Goal: Find specific page/section: Locate a particular part of the current website

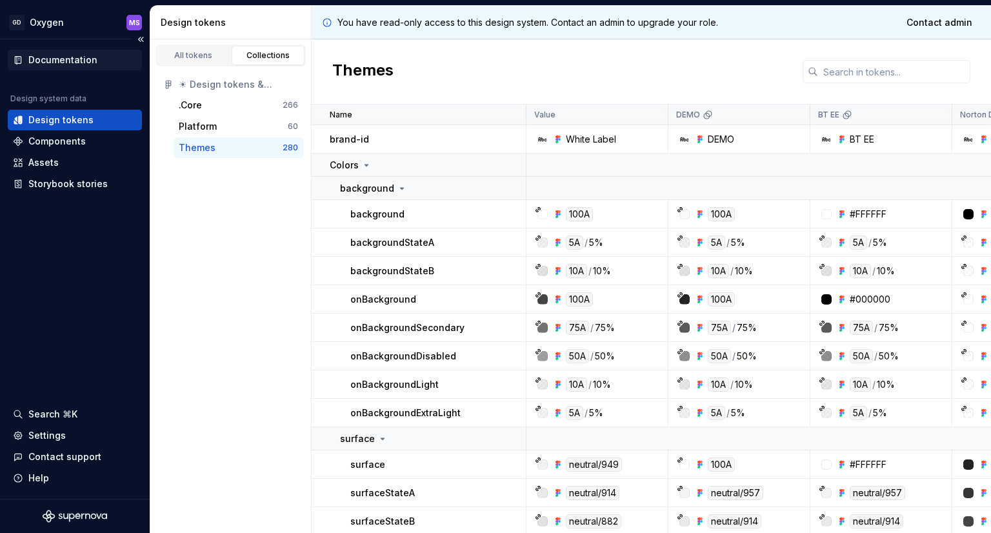
click at [68, 56] on div "Documentation" at bounding box center [62, 60] width 69 height 13
click at [281, 55] on div "Collections" at bounding box center [268, 55] width 64 height 10
click at [74, 146] on div "Components" at bounding box center [56, 141] width 57 height 13
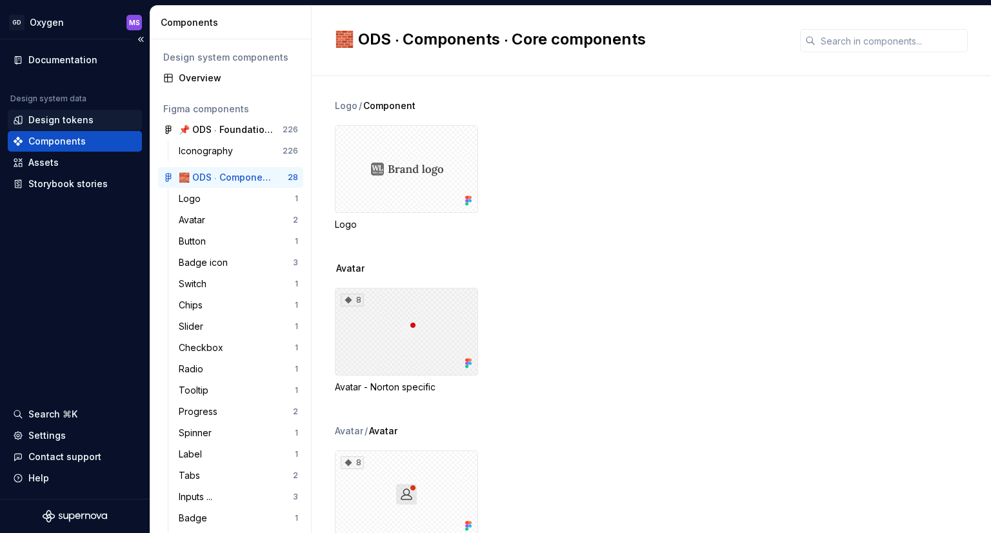
click at [57, 117] on div "Design tokens" at bounding box center [60, 120] width 65 height 13
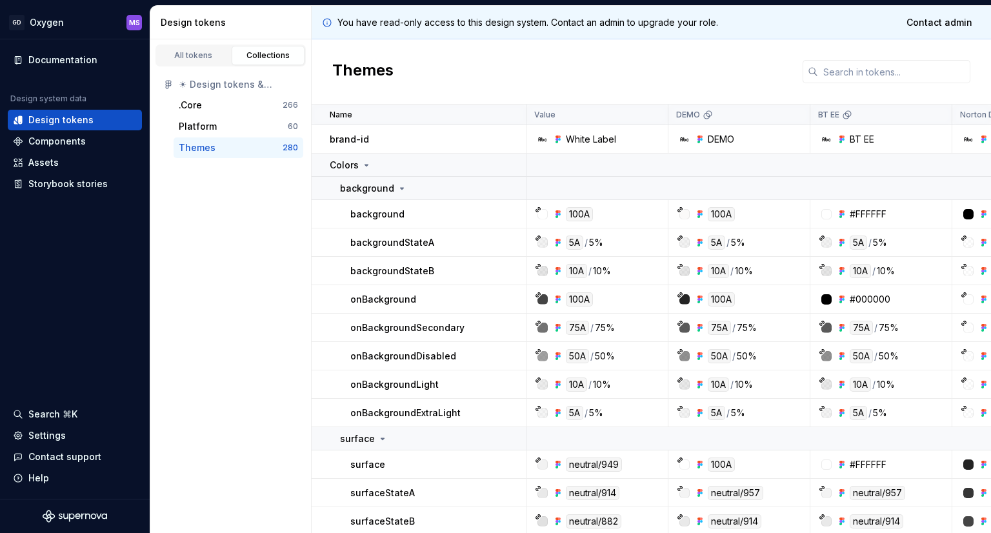
click at [235, 146] on div "Themes" at bounding box center [231, 147] width 104 height 13
click at [556, 138] on icon at bounding box center [556, 139] width 3 height 3
click at [542, 140] on icon at bounding box center [543, 138] width 8 height 3
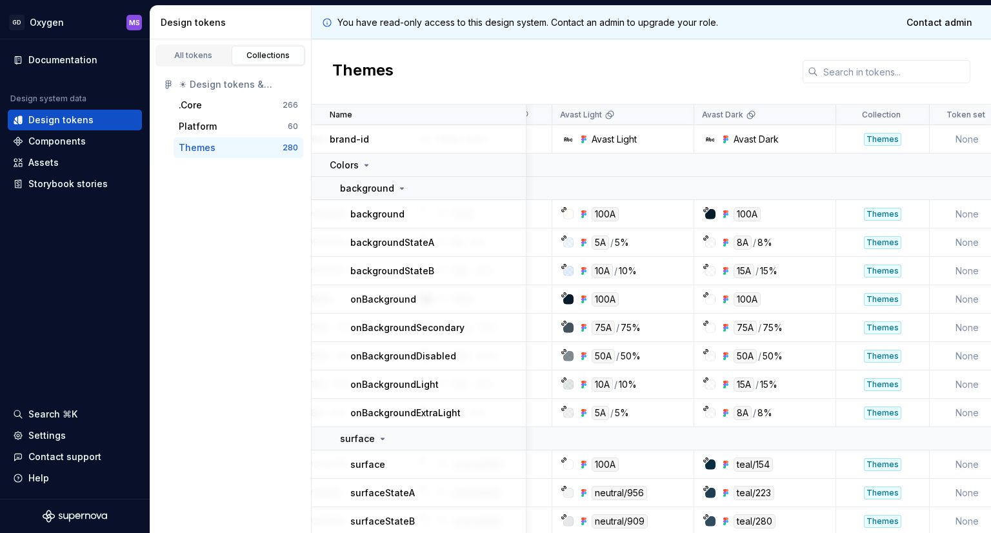
scroll to position [0, 2909]
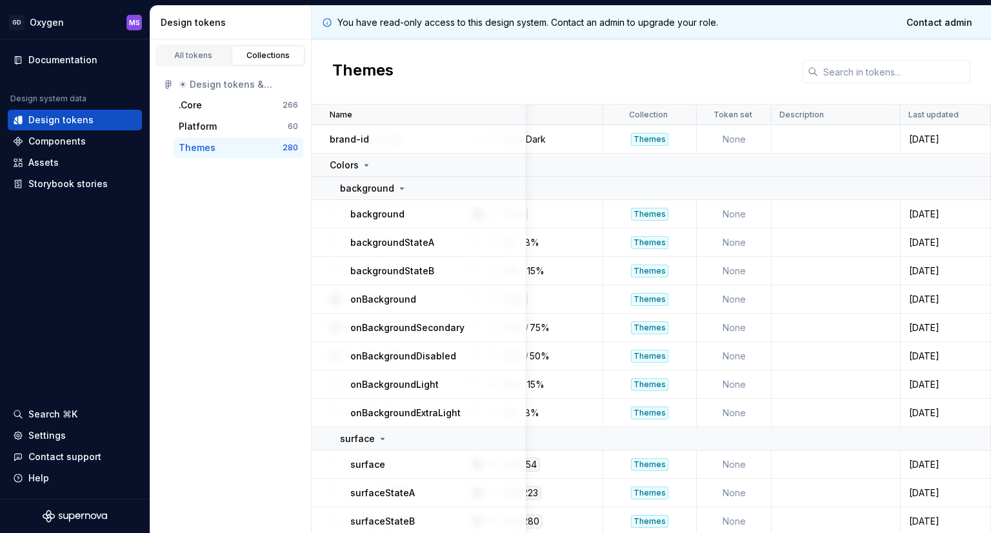
click at [642, 139] on div "Themes" at bounding box center [649, 139] width 37 height 13
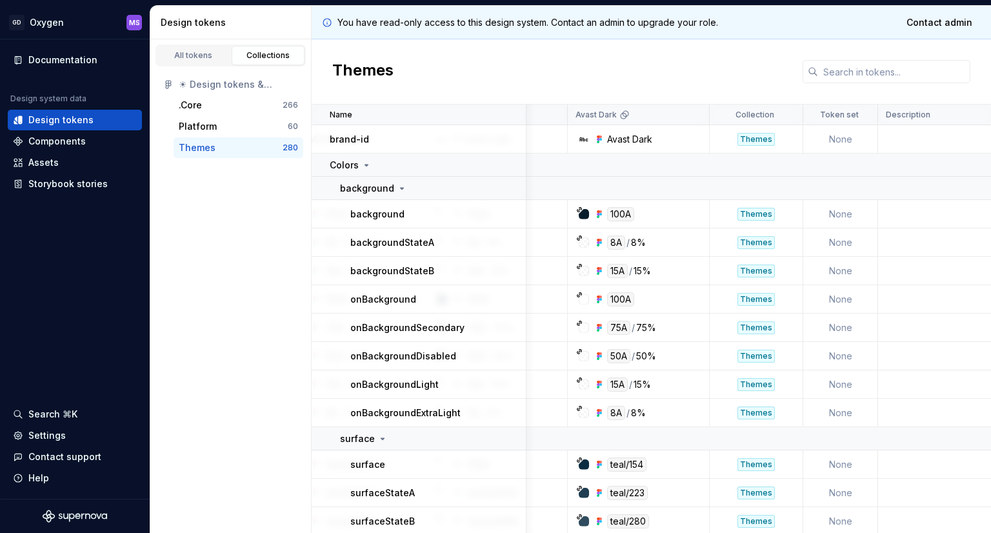
scroll to position [0, 2873]
